Goal: Task Accomplishment & Management: Use online tool/utility

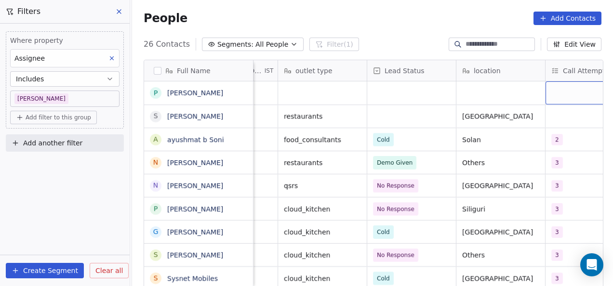
scroll to position [0, 371]
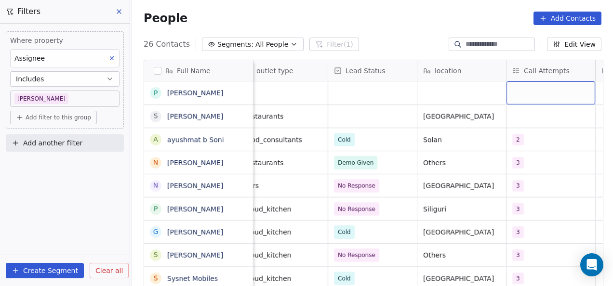
click at [522, 90] on div "grid" at bounding box center [550, 92] width 89 height 23
click at [520, 90] on div "grid" at bounding box center [550, 92] width 89 height 23
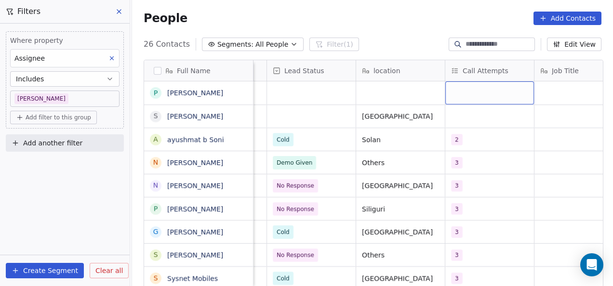
scroll to position [0, 432]
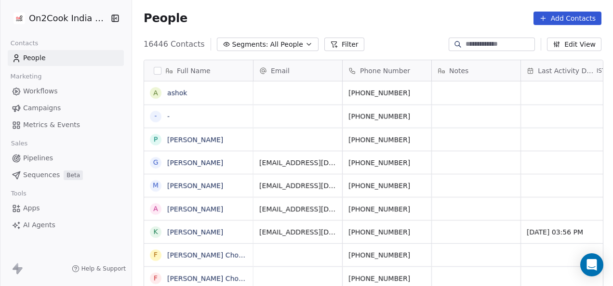
click at [343, 43] on button "Filter" at bounding box center [344, 44] width 40 height 13
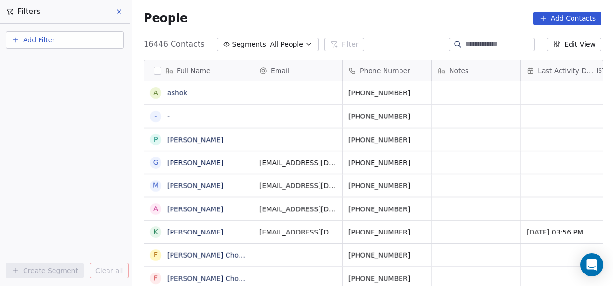
click at [66, 34] on button "Add Filter" at bounding box center [65, 39] width 118 height 17
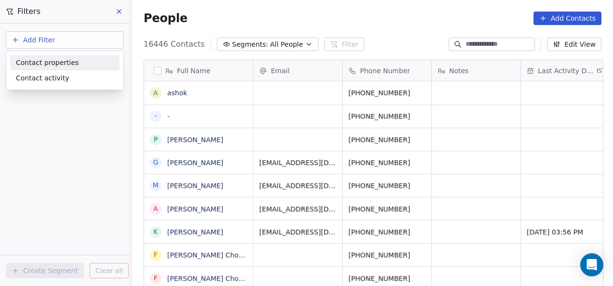
click at [66, 64] on span "Contact properties" at bounding box center [47, 63] width 63 height 10
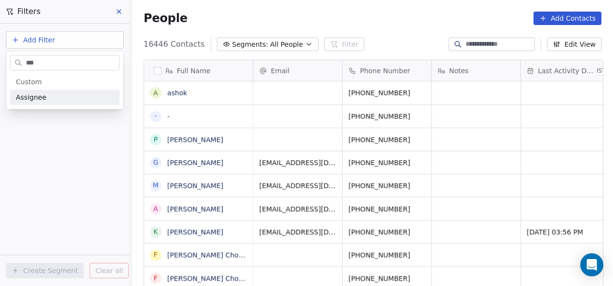
type input "***"
click at [56, 97] on div "Assignee" at bounding box center [65, 98] width 98 height 10
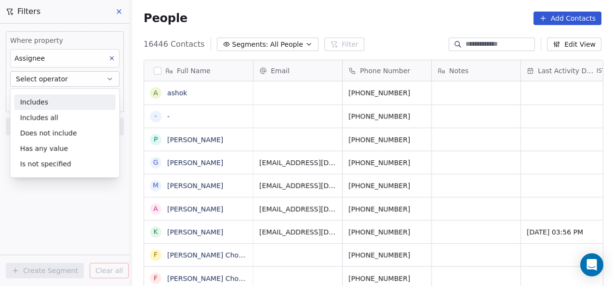
click at [60, 105] on div "Includes" at bounding box center [64, 101] width 101 height 15
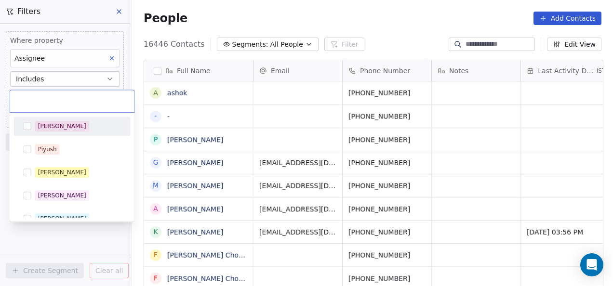
click at [63, 99] on body "On2Cook India Pvt. Ltd. Contacts People Marketing Workflows Campaigns Metrics &…" at bounding box center [306, 143] width 613 height 286
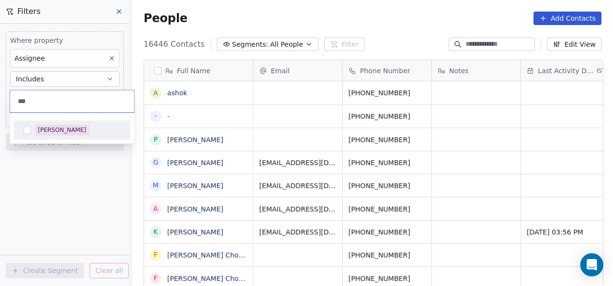
type input "***"
click at [53, 130] on div "[PERSON_NAME]" at bounding box center [62, 130] width 48 height 9
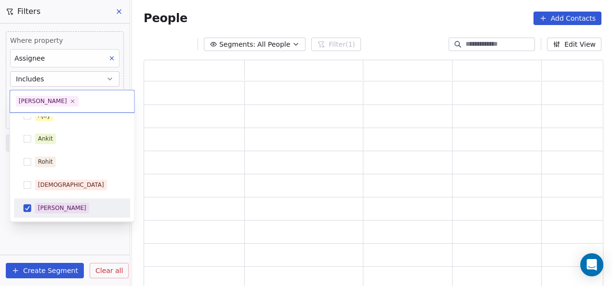
click at [51, 242] on html "On2Cook India Pvt. Ltd. Contacts People Marketing Workflows Campaigns Metrics &…" at bounding box center [306, 143] width 613 height 286
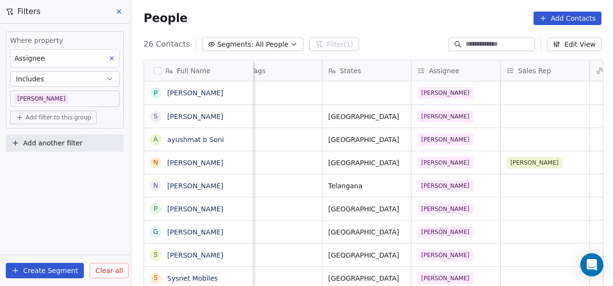
scroll to position [0, 1180]
drag, startPoint x: 355, startPoint y: 109, endPoint x: 307, endPoint y: 100, distance: 48.1
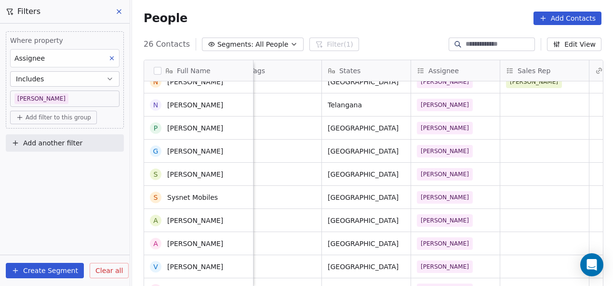
scroll to position [81, 0]
